Goal: Information Seeking & Learning: Learn about a topic

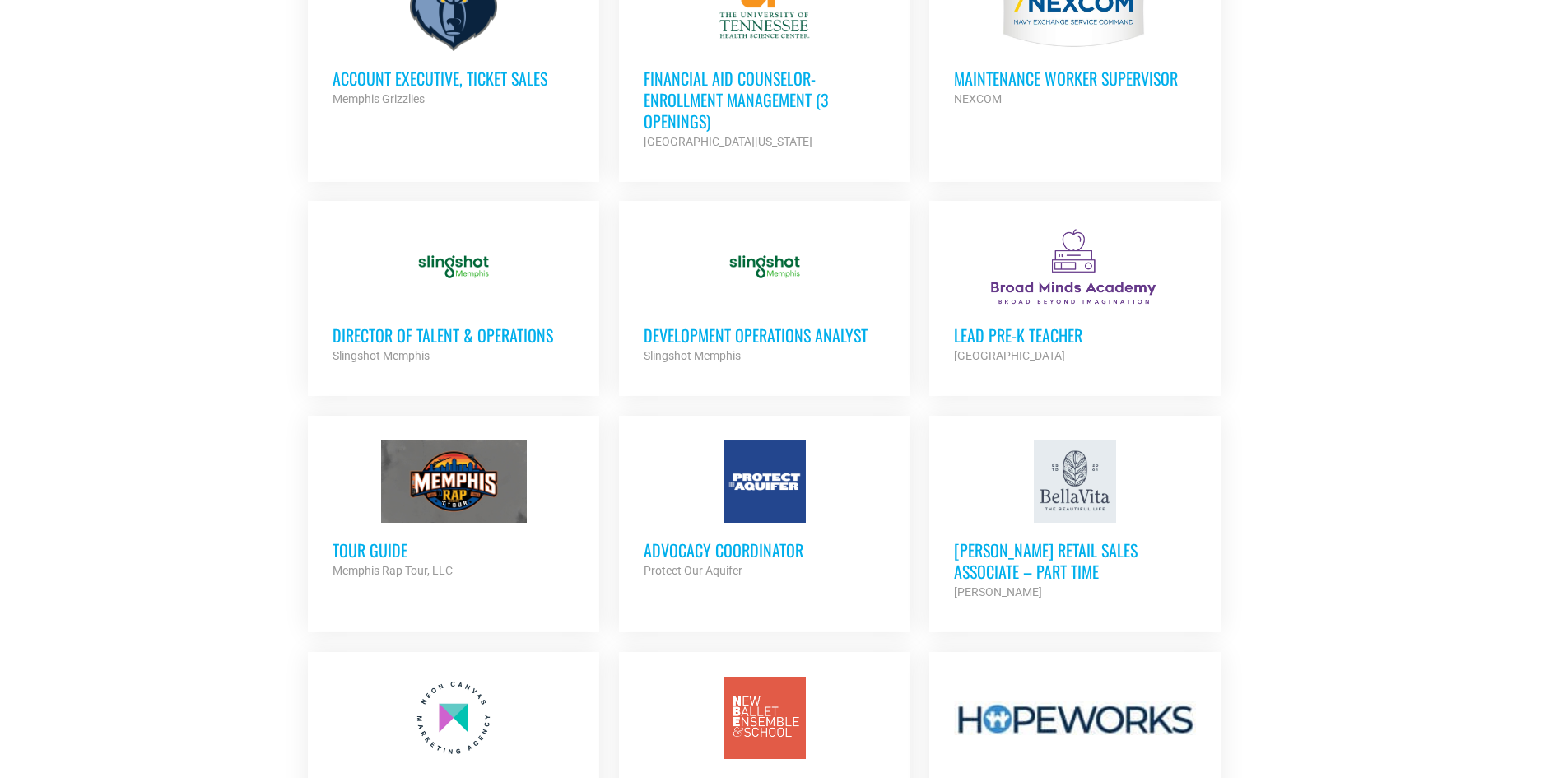
scroll to position [1071, 0]
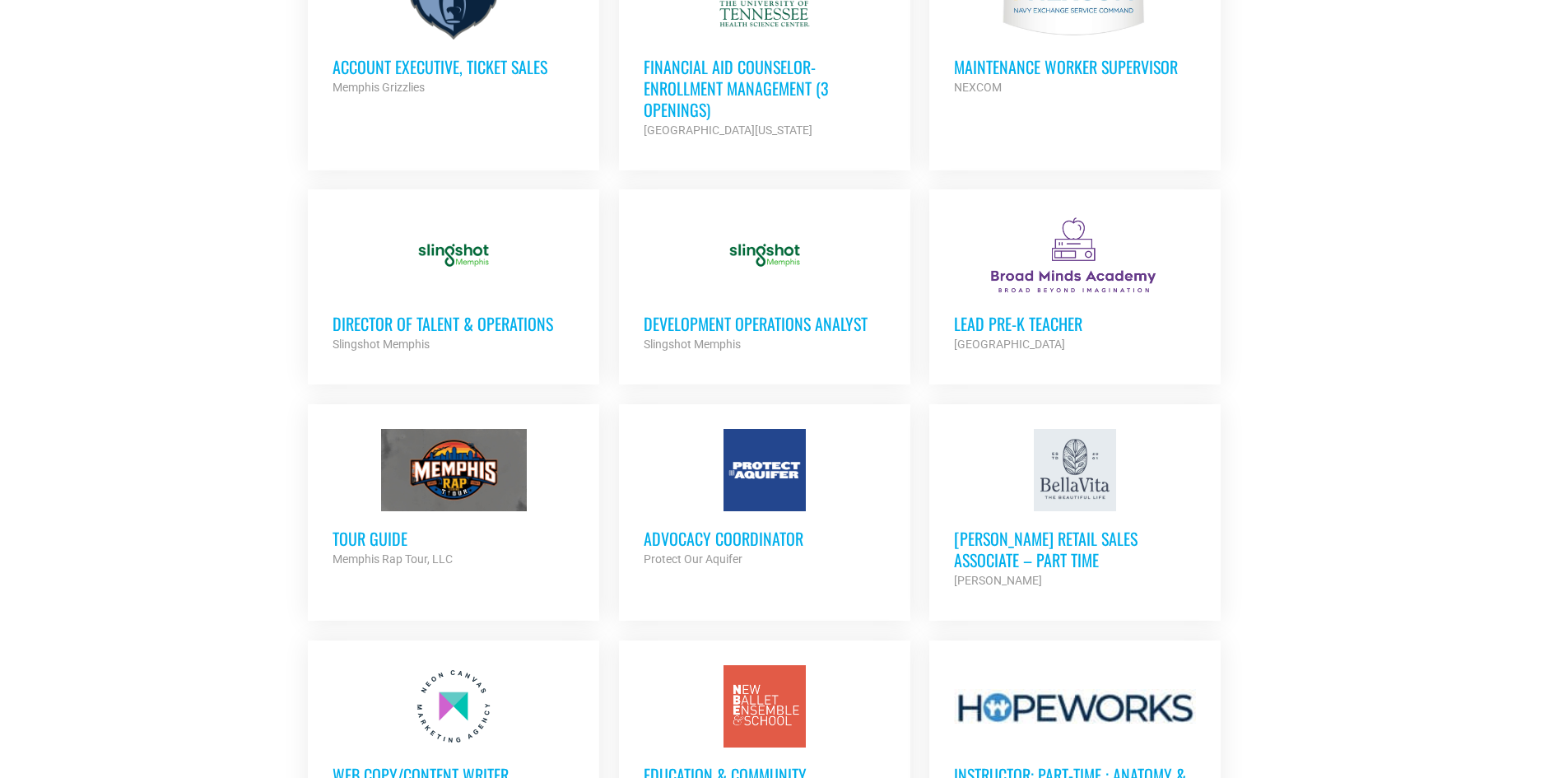
click at [1385, 390] on section "Looking to make career moves in Memphis? From tech to teaching, medical and mor…" at bounding box center [784, 333] width 1568 height 2088
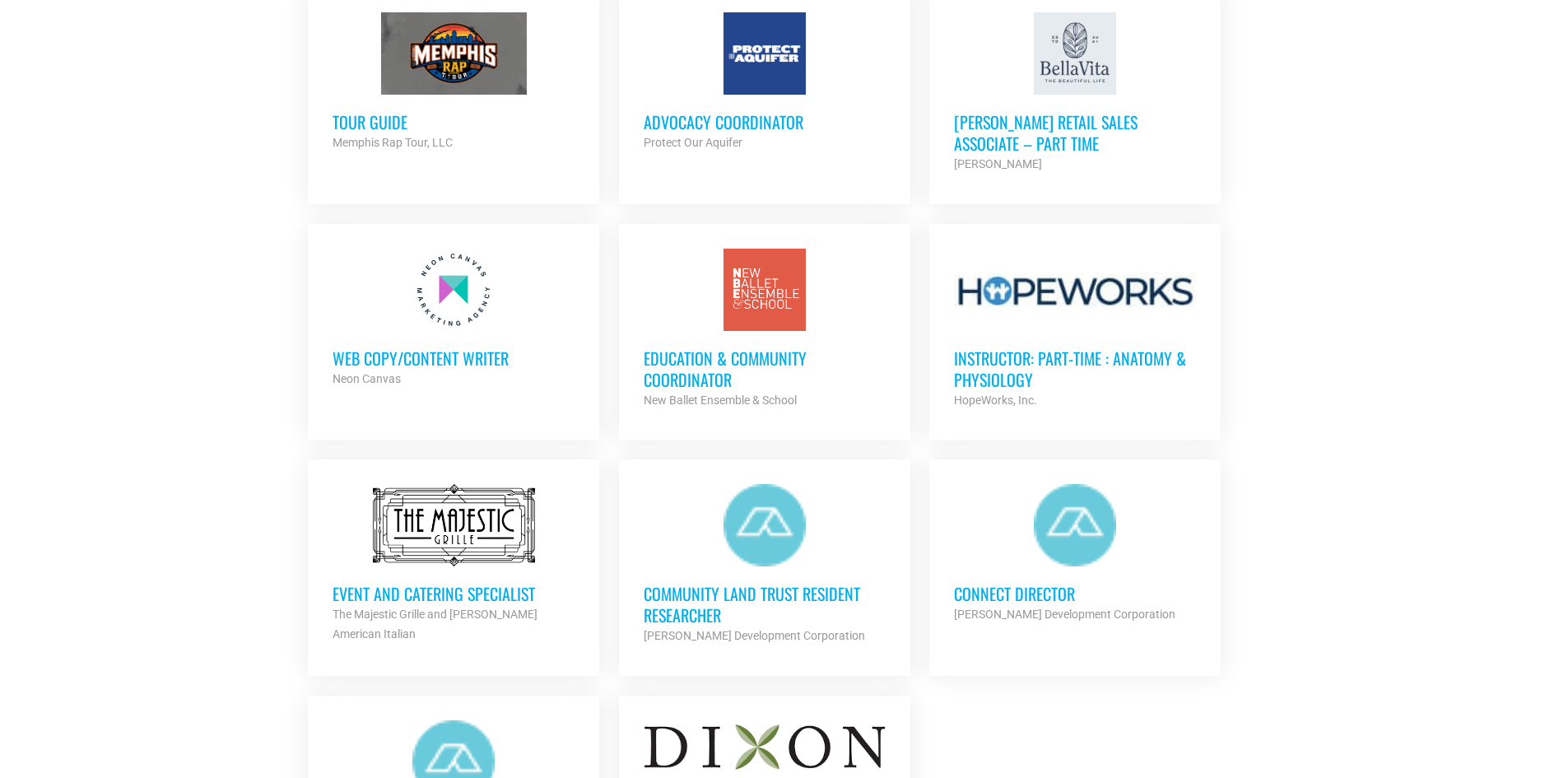
scroll to position [1729, 0]
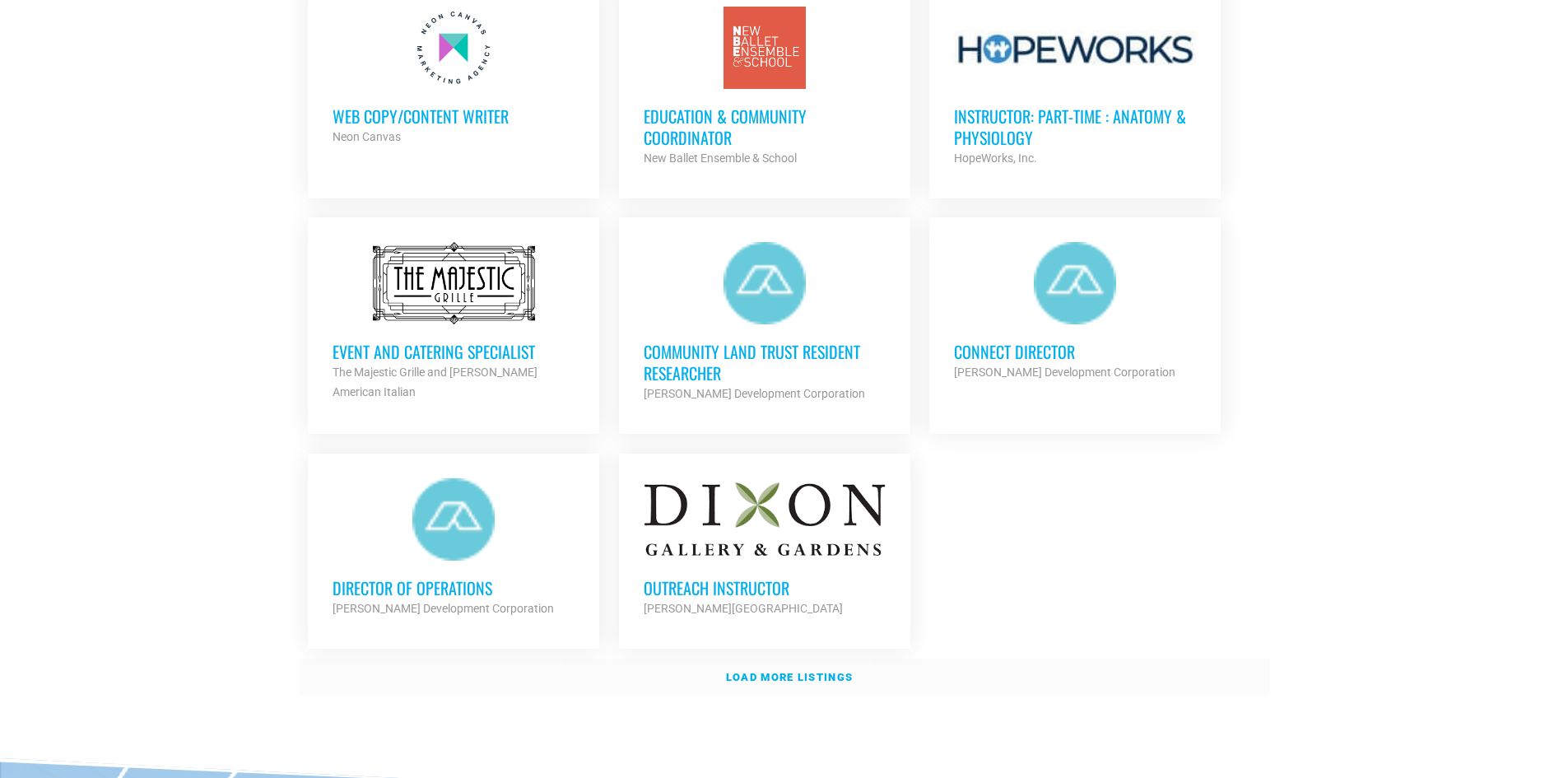
drag, startPoint x: 856, startPoint y: 666, endPoint x: 861, endPoint y: 658, distance: 9.4
click at [856, 667] on link "Load more listings" at bounding box center [784, 678] width 971 height 38
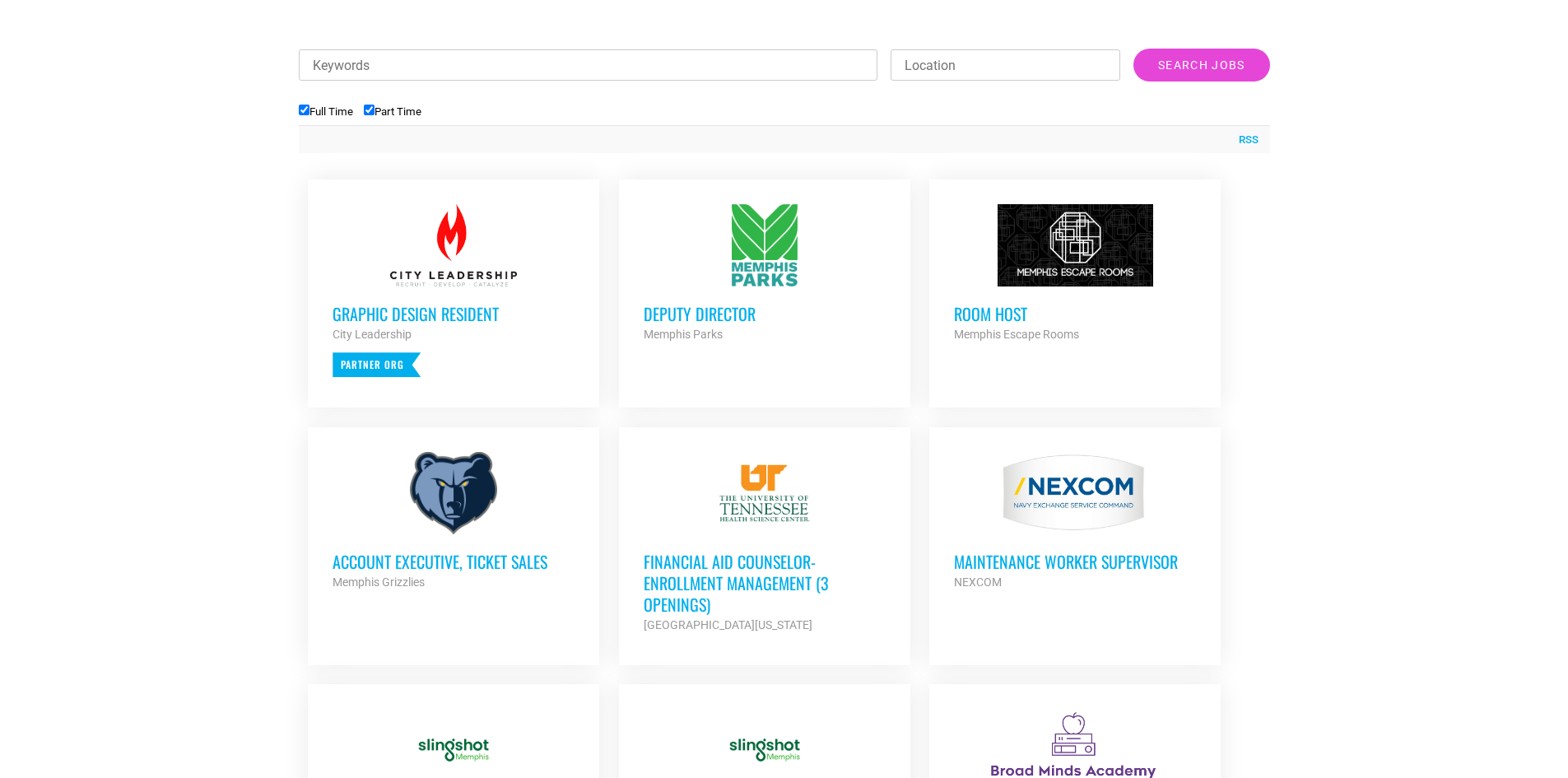
scroll to position [576, 0]
